Goal: Navigation & Orientation: Find specific page/section

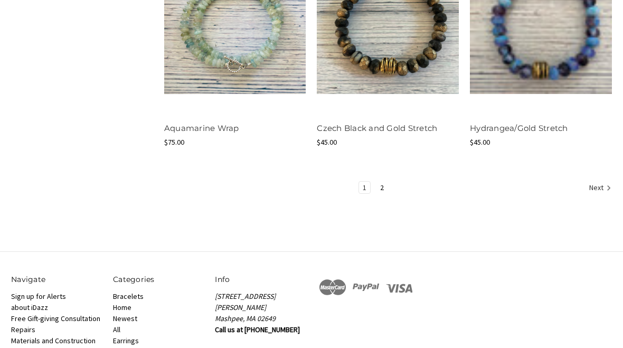
scroll to position [1370, 0]
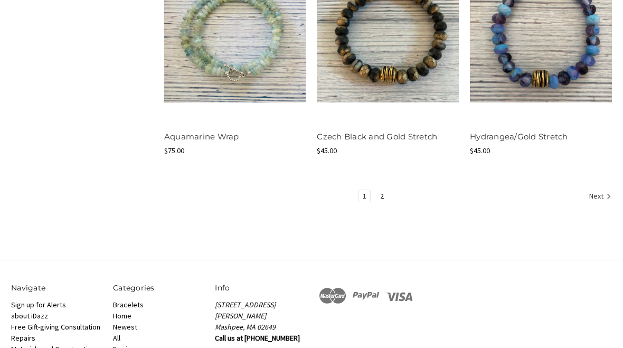
click at [601, 192] on link "Next" at bounding box center [599, 198] width 26 height 14
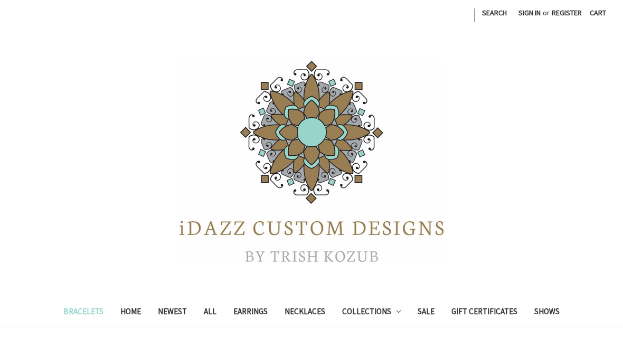
click at [600, 197] on div at bounding box center [311, 160] width 623 height 211
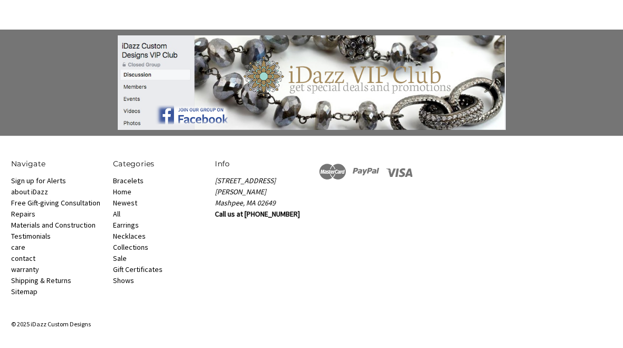
scroll to position [763, 0]
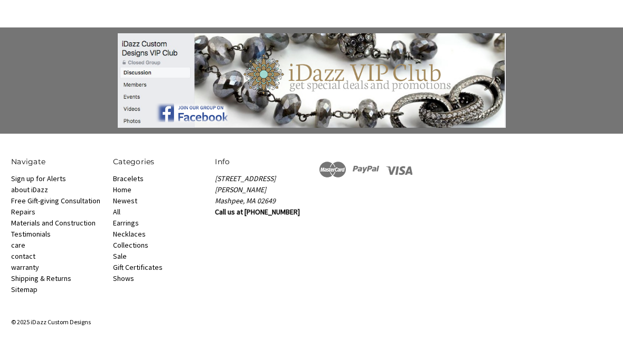
click at [133, 179] on link "Bracelets" at bounding box center [128, 179] width 31 height 10
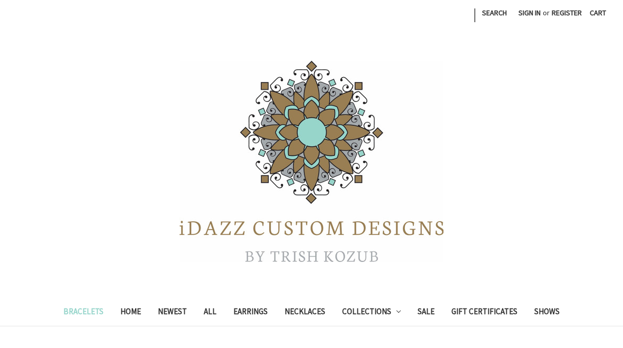
click at [376, 310] on link "Collections" at bounding box center [372, 313] width 76 height 26
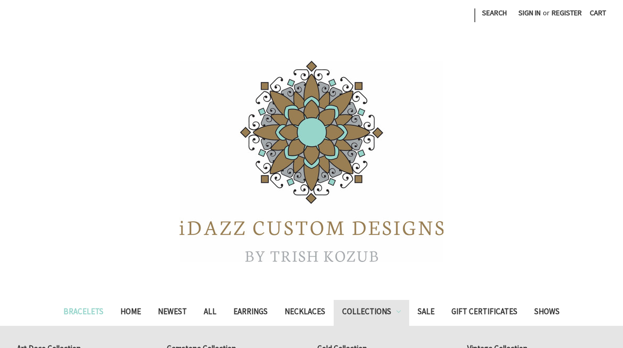
click at [133, 312] on link "Home" at bounding box center [131, 313] width 38 height 26
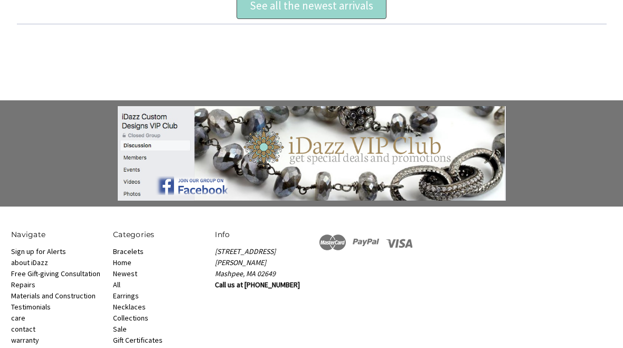
scroll to position [763, 0]
